Goal: Task Accomplishment & Management: Complete application form

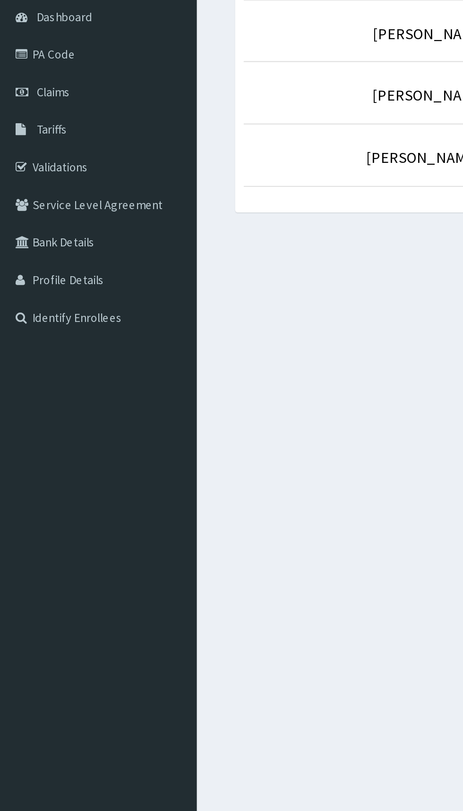
click at [29, 127] on link "PA Code" at bounding box center [54, 123] width 109 height 21
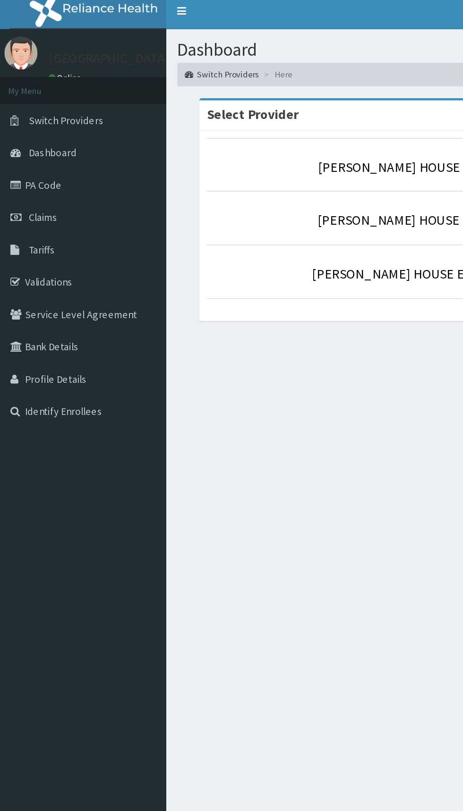
click at [33, 140] on span "Claims" at bounding box center [29, 144] width 18 height 8
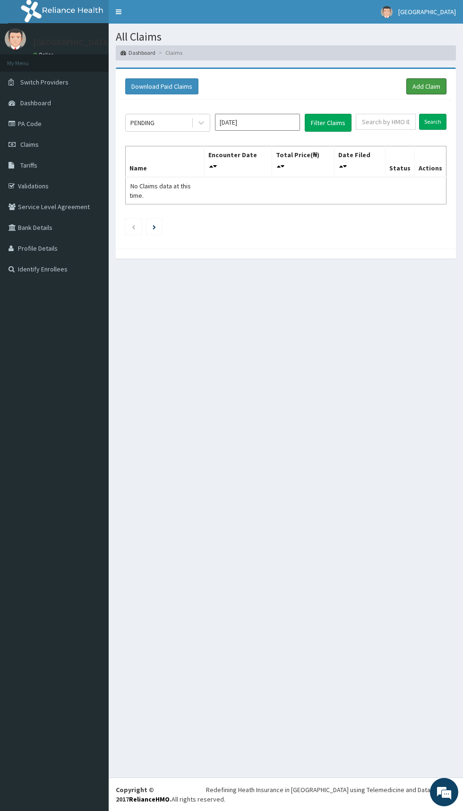
click at [423, 87] on link "Add Claim" at bounding box center [426, 86] width 40 height 16
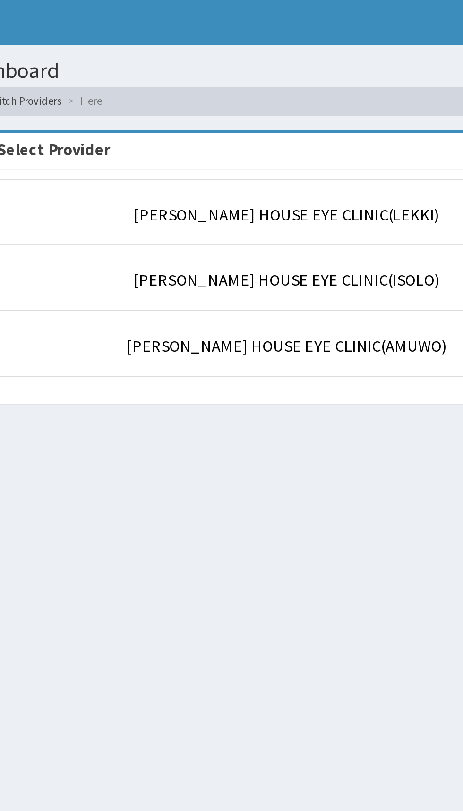
click at [317, 124] on li "[PERSON_NAME] HOUSE EYE CLINIC(LEKKI)" at bounding box center [286, 110] width 302 height 35
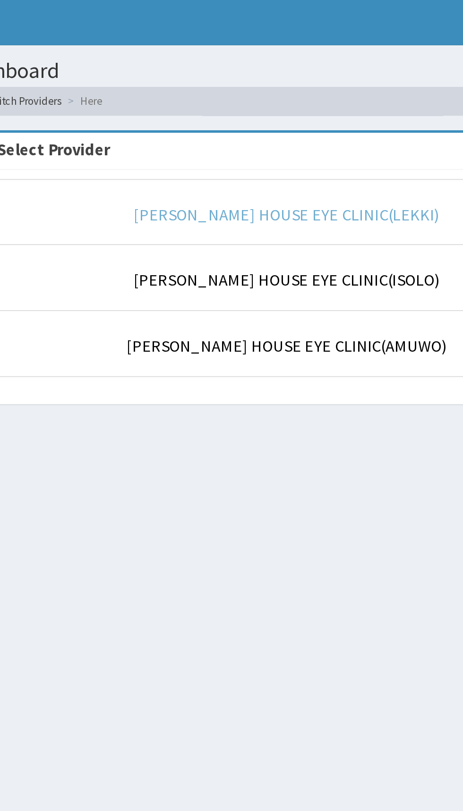
click at [317, 108] on link "[PERSON_NAME] HOUSE EYE CLINIC(LEKKI)" at bounding box center [286, 112] width 160 height 11
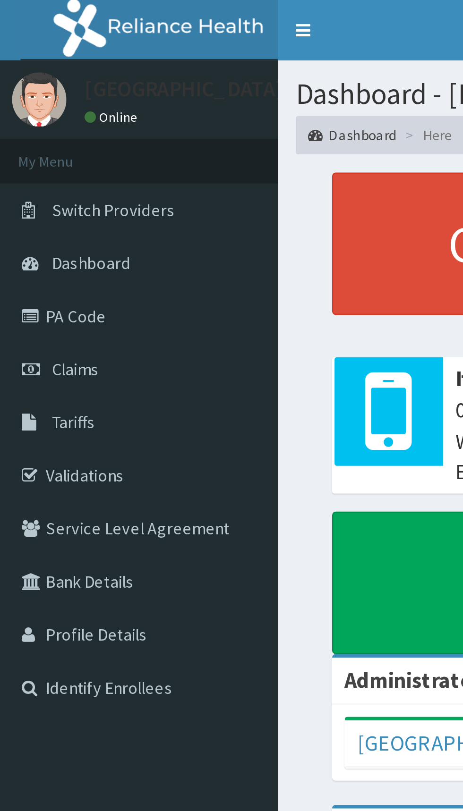
click at [32, 123] on link "PA Code" at bounding box center [54, 123] width 109 height 21
